Goal: Task Accomplishment & Management: Complete application form

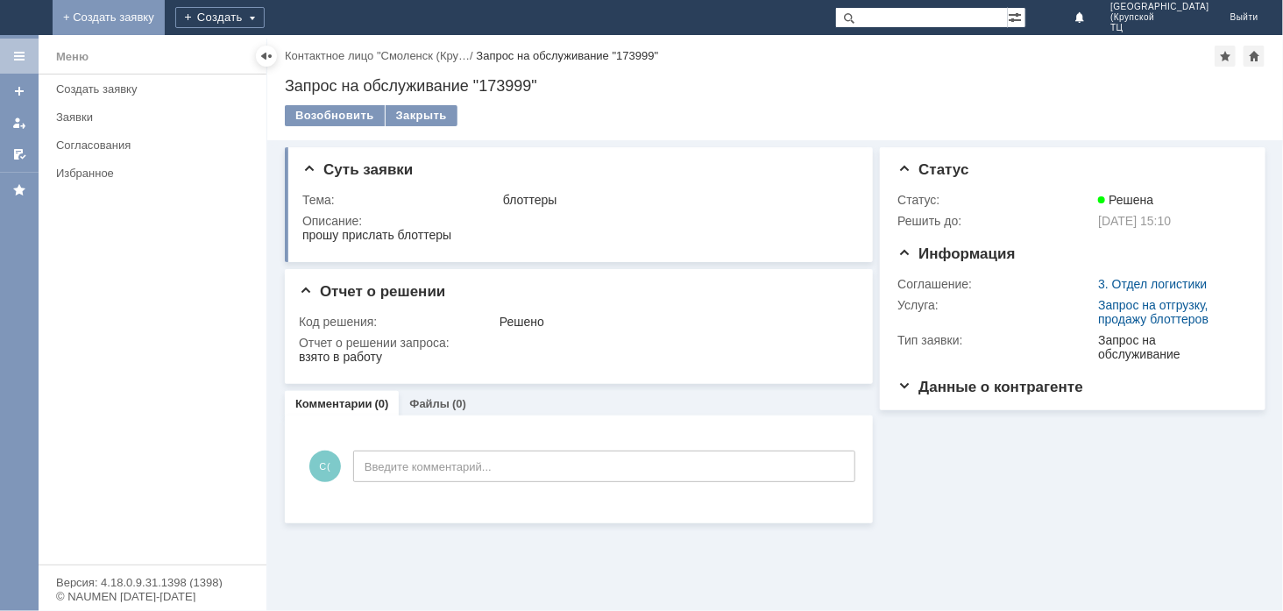
click at [179, 12] on link "+ Создать заявку" at bounding box center [123, 17] width 112 height 35
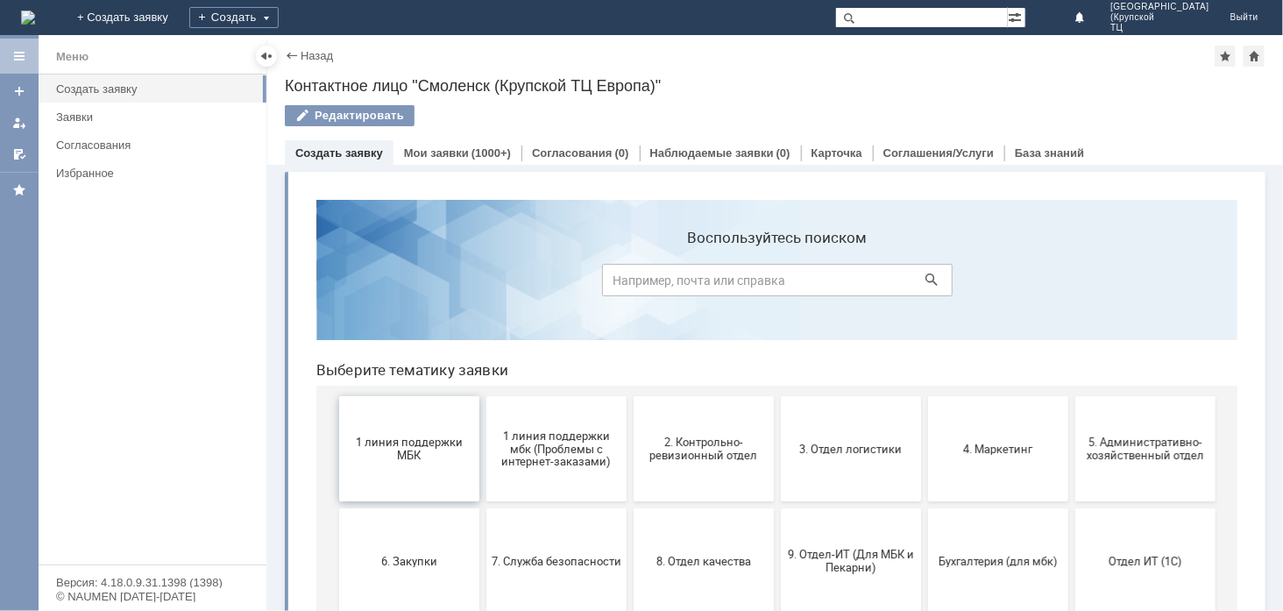
click at [393, 470] on button "1 линия поддержки МБК" at bounding box center [408, 447] width 140 height 105
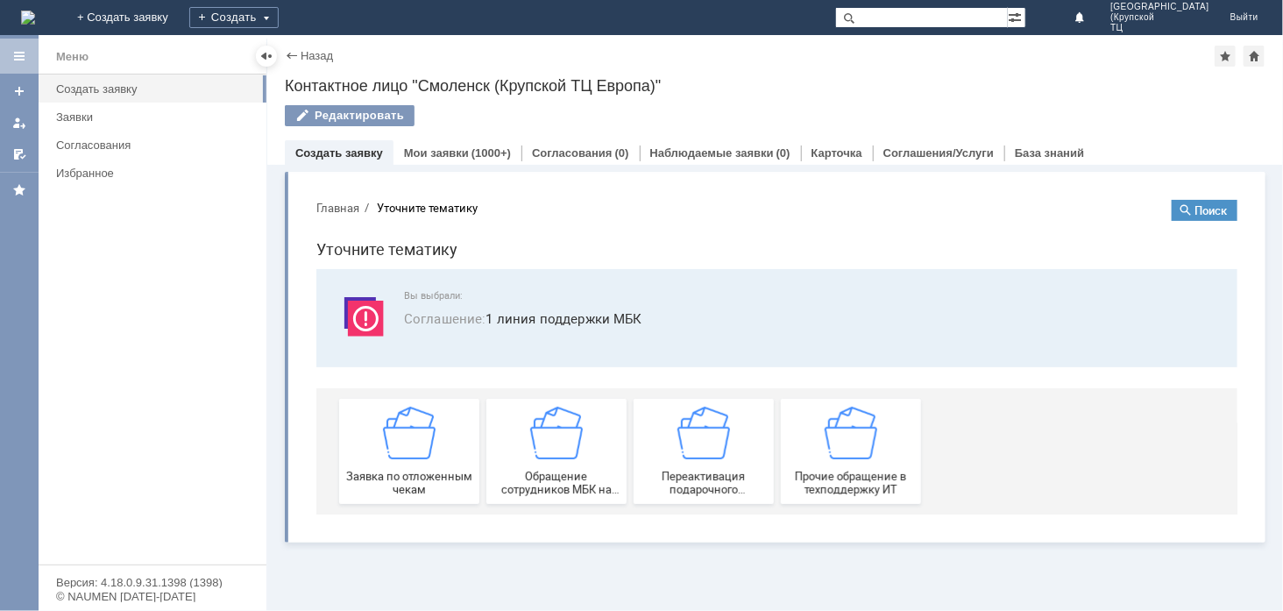
click at [393, 470] on span "Заявка по отложенным чекам" at bounding box center [408, 482] width 130 height 26
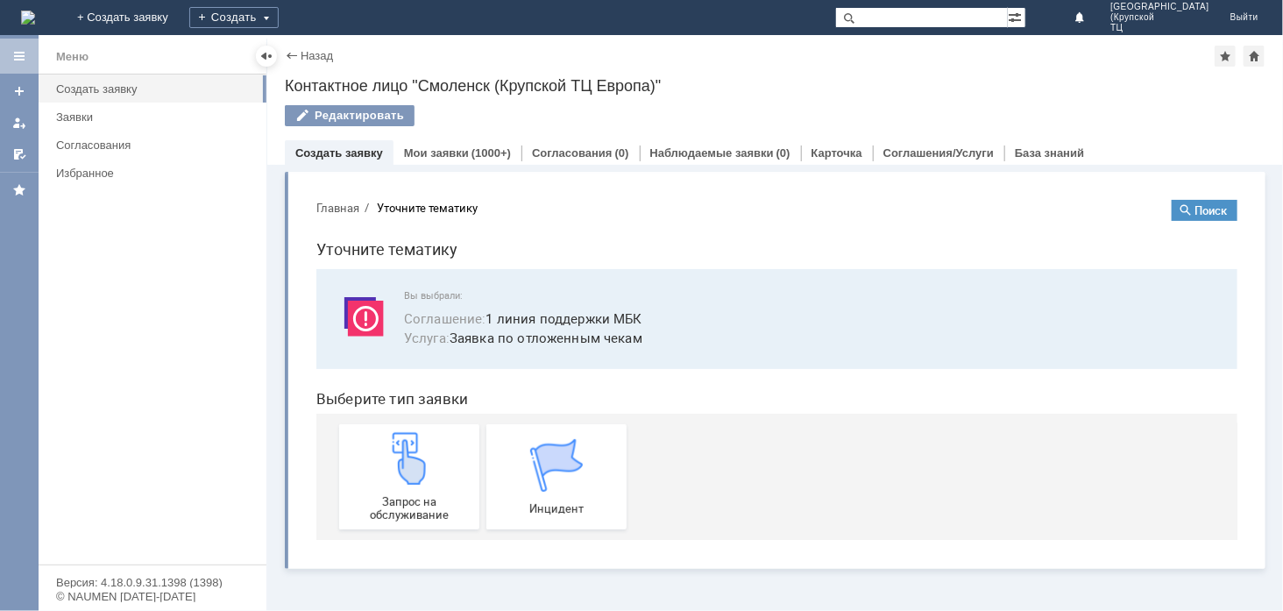
click at [393, 470] on img at bounding box center [408, 457] width 53 height 53
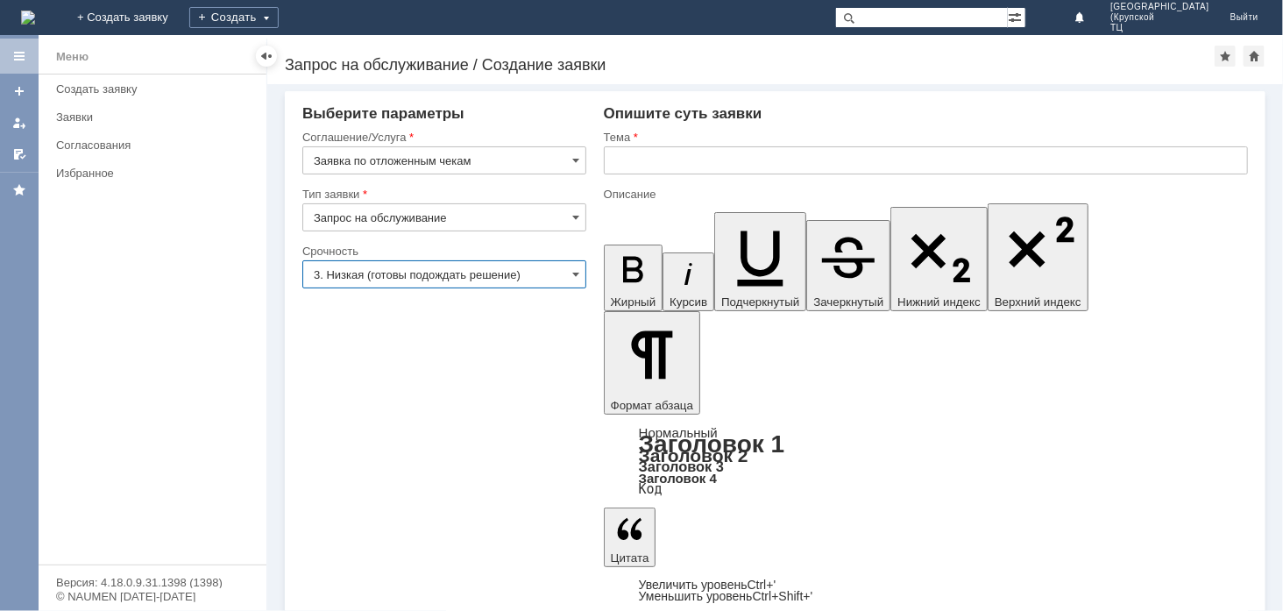
click at [542, 268] on input "3. Низкая (готовы подождать решение)" at bounding box center [444, 274] width 284 height 28
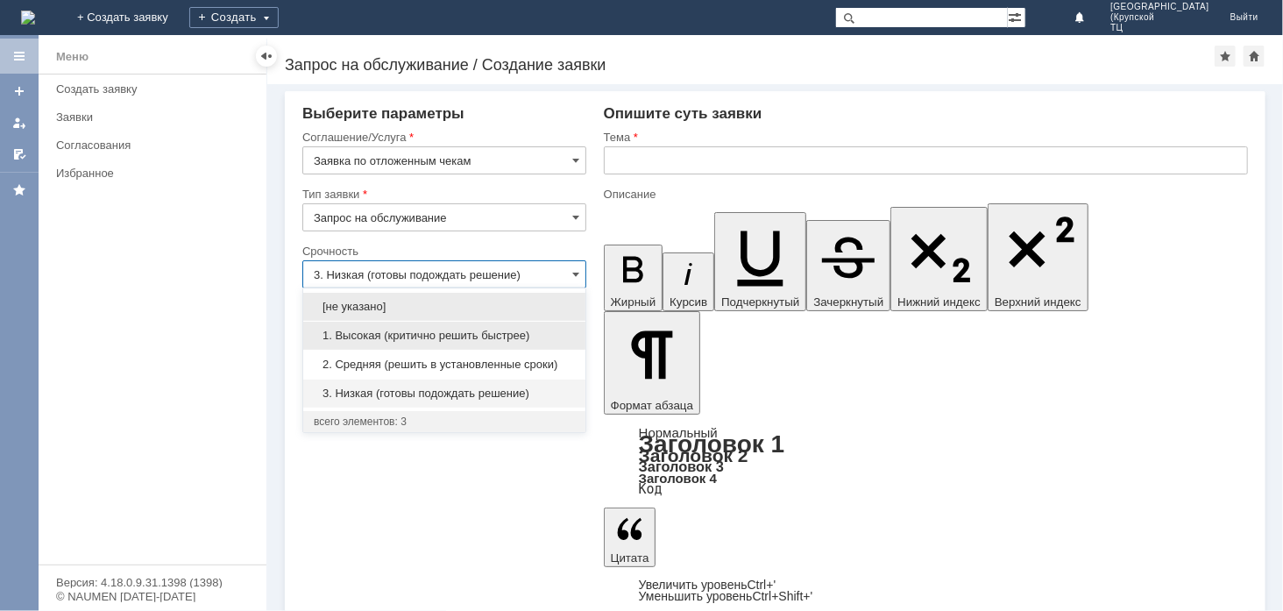
click at [491, 331] on span "1. Высокая (критично решить быстрее)" at bounding box center [444, 336] width 261 height 14
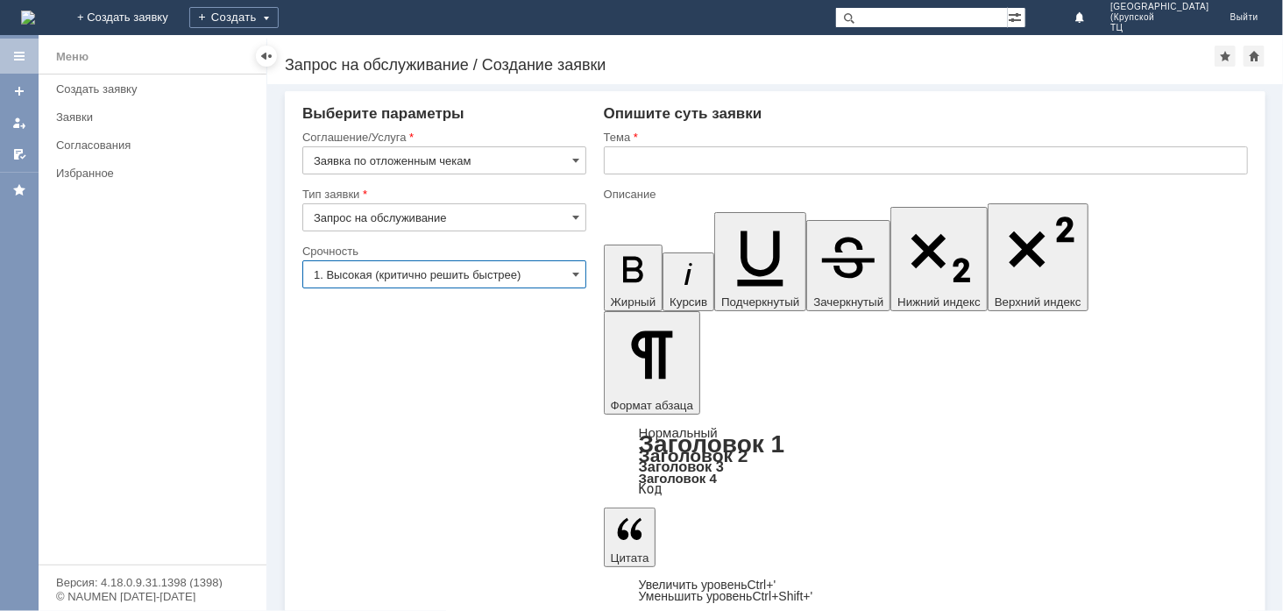
type input "1. Высокая (критично решить быстрее)"
click at [687, 161] on input "text" at bounding box center [926, 160] width 644 height 28
type input "отложенные чеки"
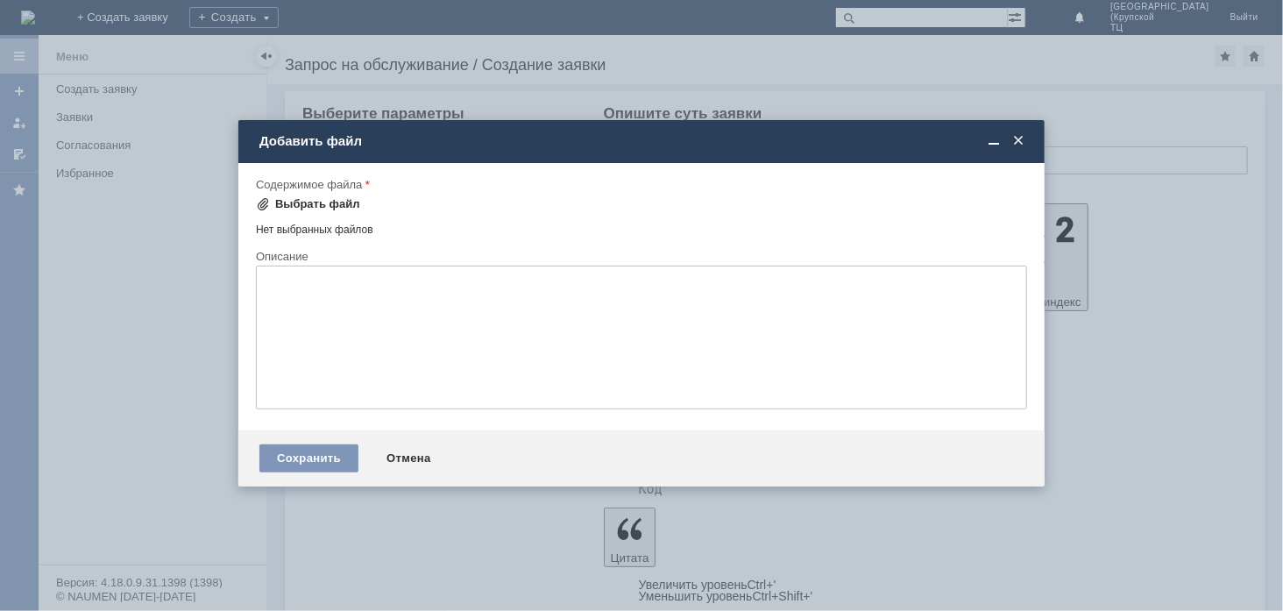
click at [311, 207] on div "Выбрать файл" at bounding box center [317, 204] width 85 height 14
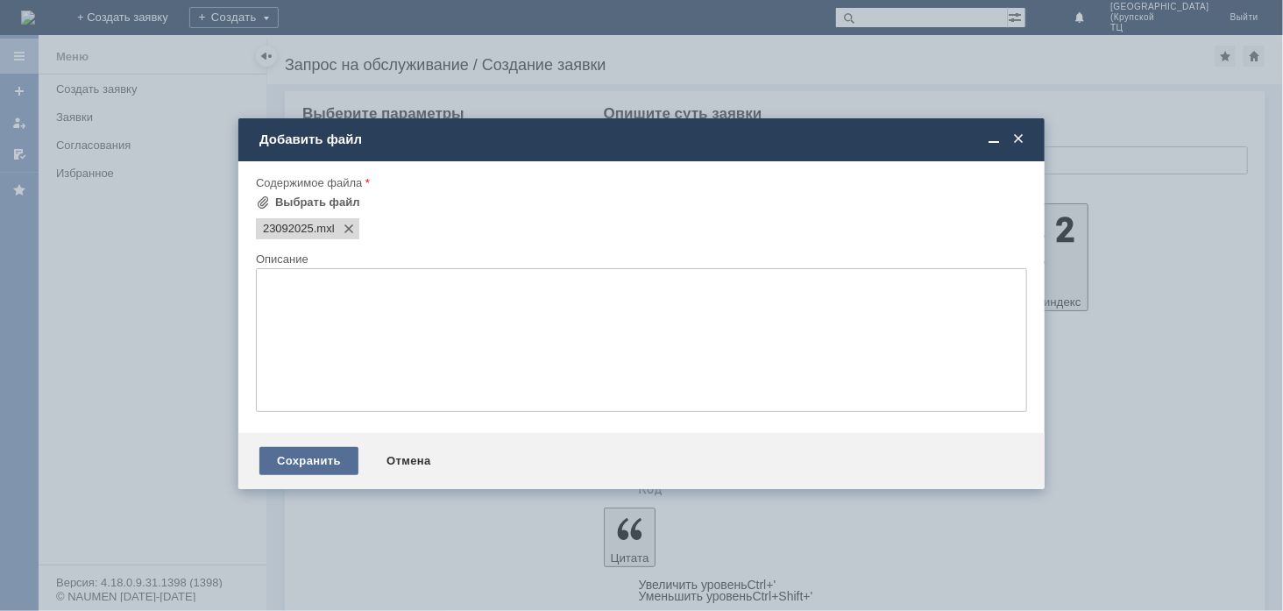
click at [287, 467] on div "Сохранить" at bounding box center [308, 461] width 99 height 28
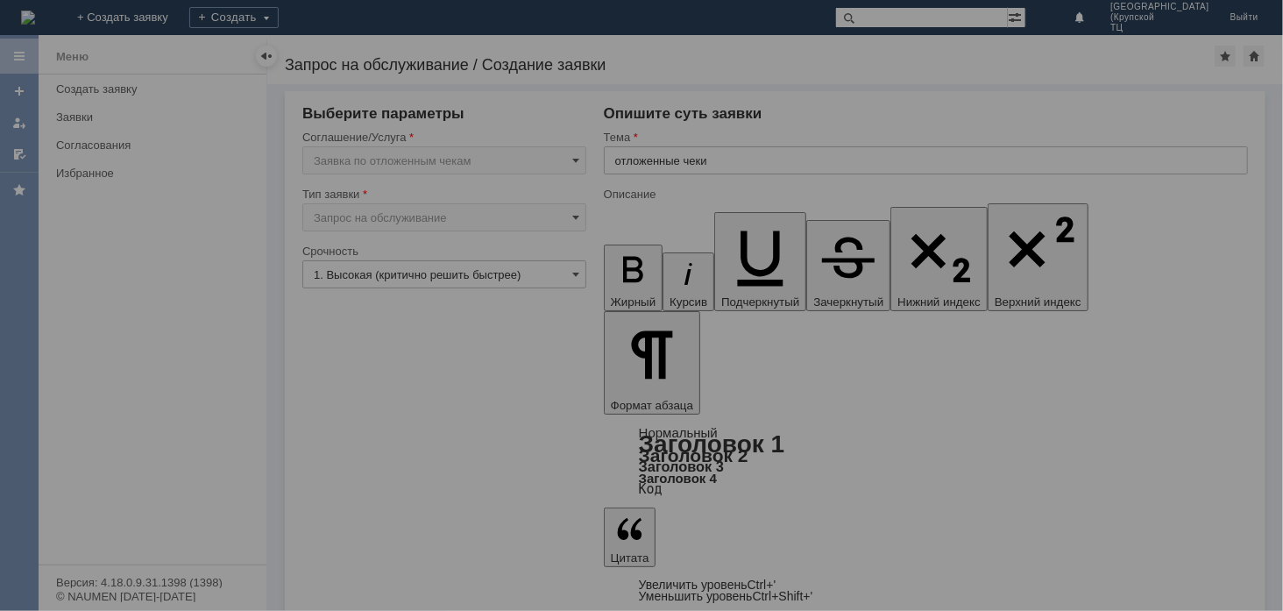
click at [353, 524] on div at bounding box center [641, 305] width 1283 height 611
